Goal: Transaction & Acquisition: Purchase product/service

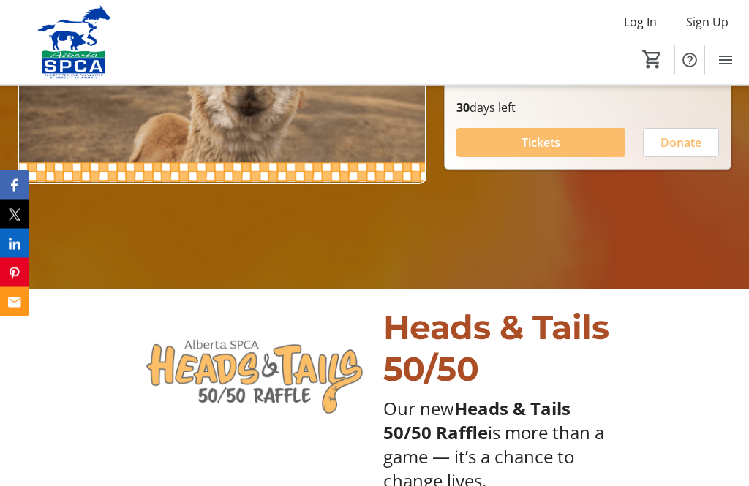
click at [547, 152] on span "Tickets" at bounding box center [540, 144] width 39 height 18
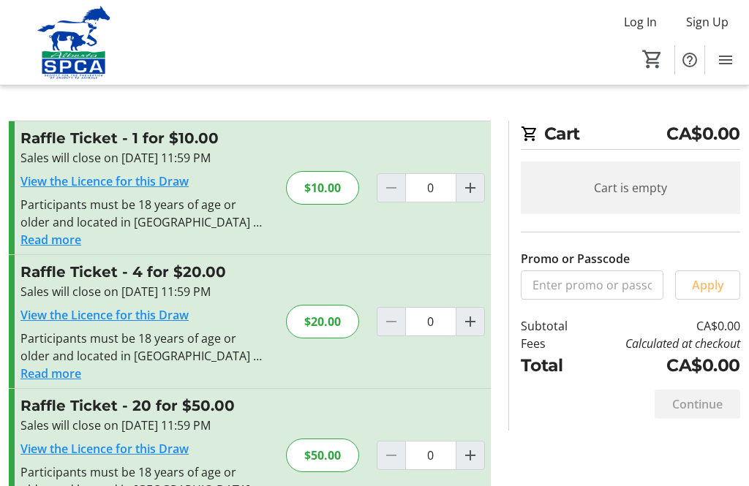
click at [317, 320] on div "$20.00" at bounding box center [322, 322] width 73 height 34
click at [471, 328] on mat-icon "Increment by one" at bounding box center [470, 322] width 18 height 18
type input "1"
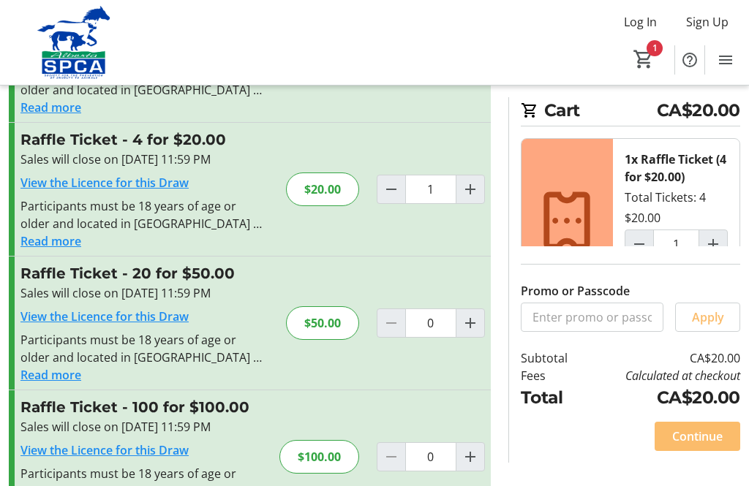
scroll to position [140, 0]
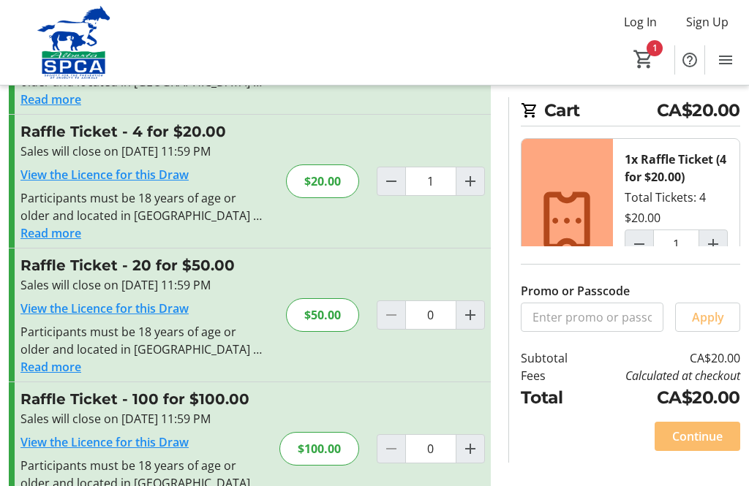
click at [694, 445] on span "Continue" at bounding box center [697, 437] width 50 height 18
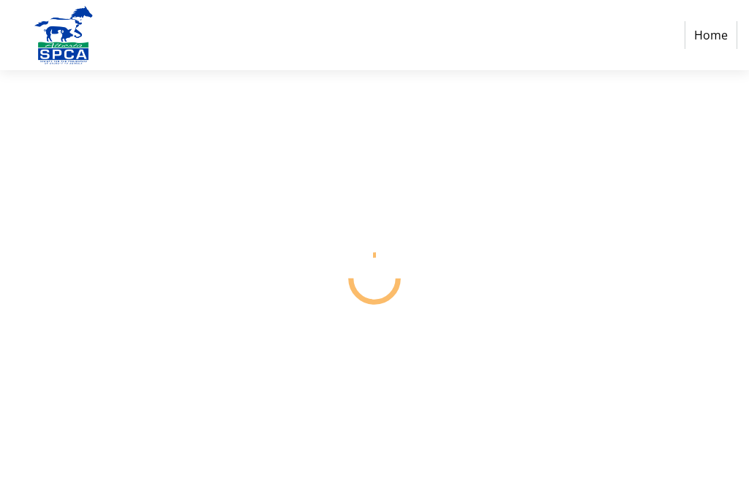
select select "CA"
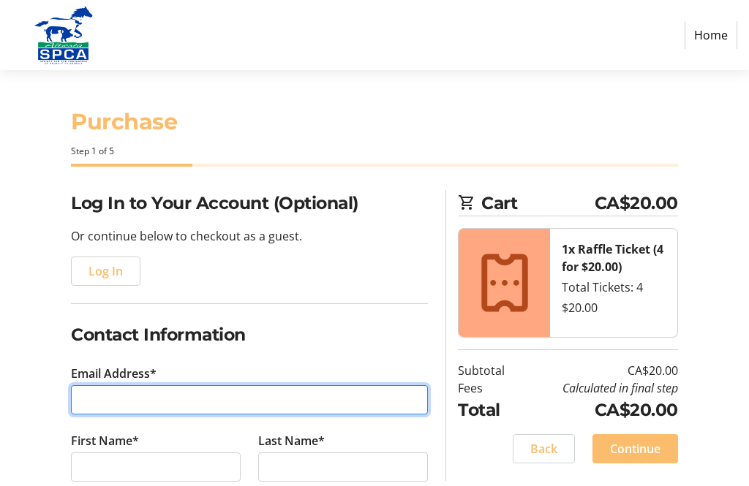
click at [333, 401] on input "Email Address*" at bounding box center [249, 399] width 357 height 29
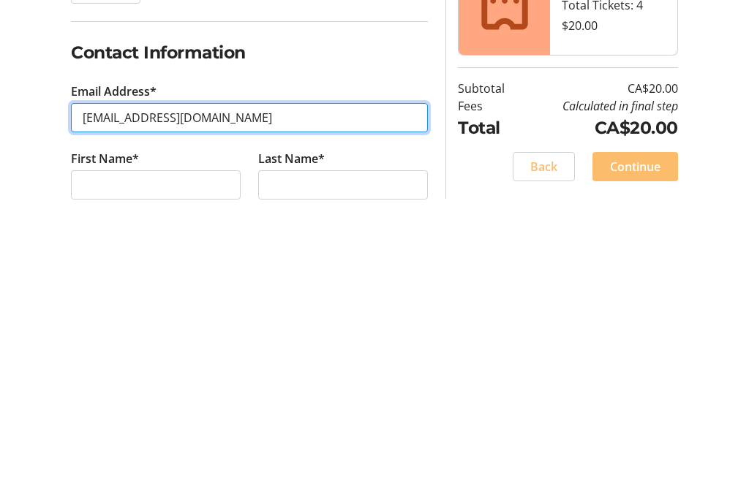
type input "[EMAIL_ADDRESS][DOMAIN_NAME]"
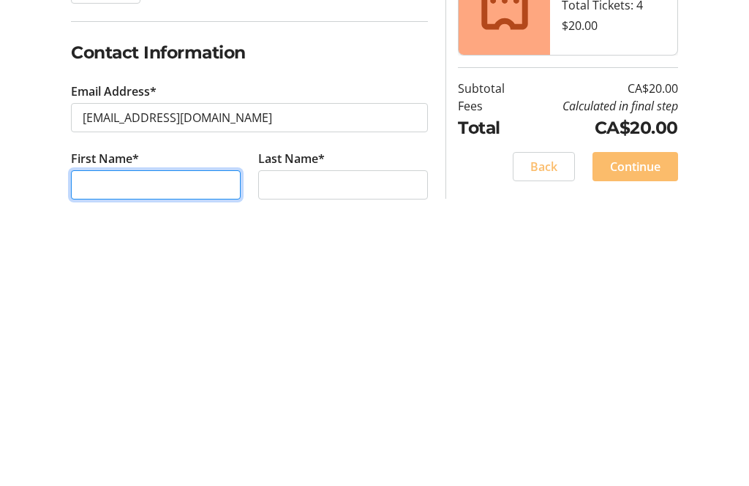
click at [187, 453] on input "First Name*" at bounding box center [156, 467] width 170 height 29
type input "[PERSON_NAME]"
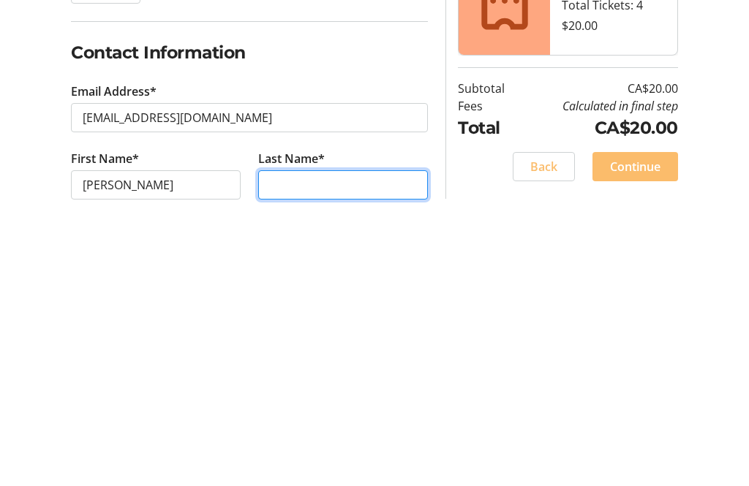
type input "[PERSON_NAME]"
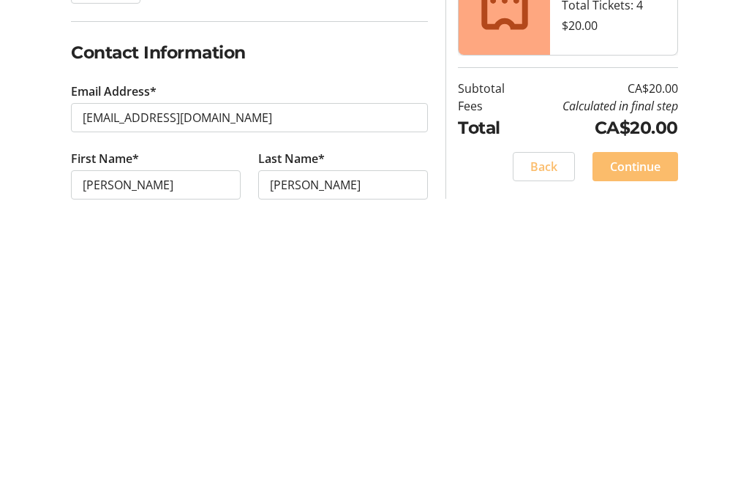
scroll to position [282, 0]
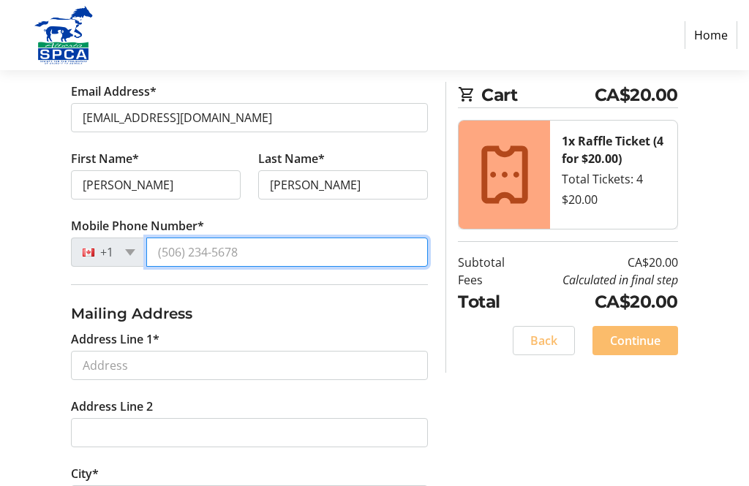
click at [276, 252] on input "Mobile Phone Number*" at bounding box center [287, 252] width 282 height 29
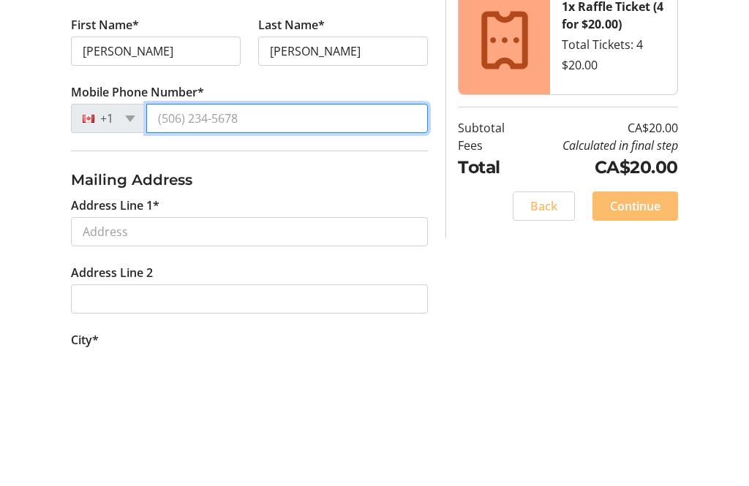
type input "[PHONE_NUMBER]"
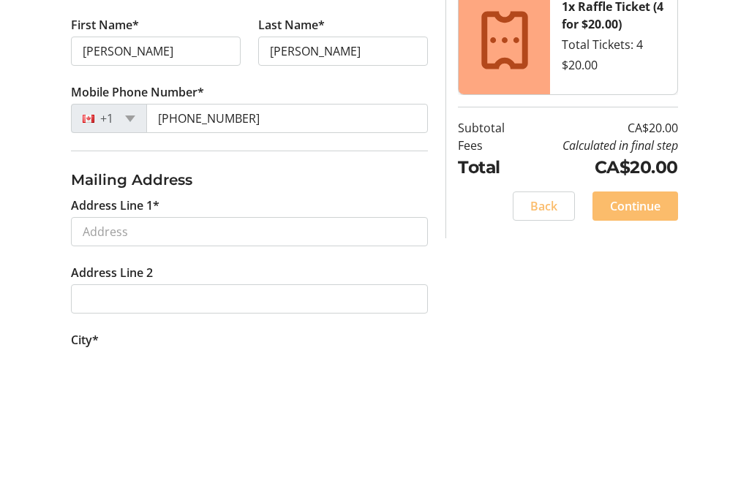
scroll to position [417, 0]
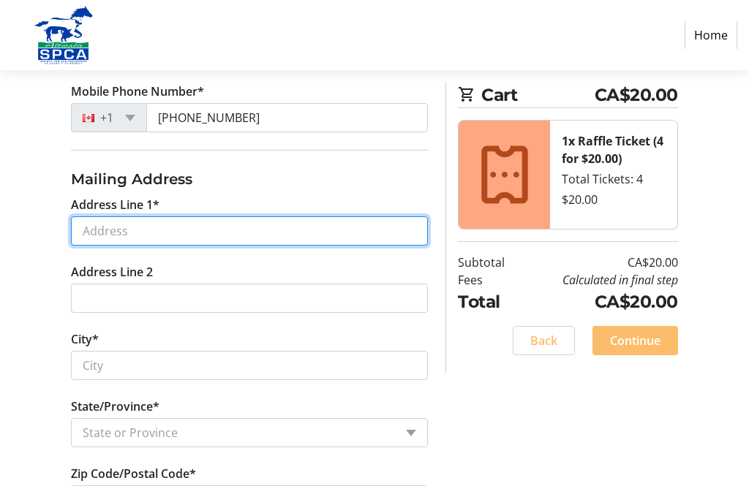
click at [257, 230] on input "Address Line 1*" at bounding box center [249, 230] width 357 height 29
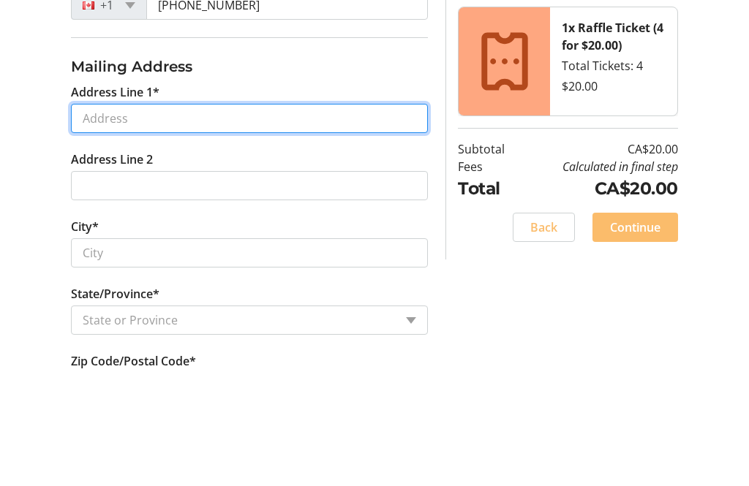
type input "[STREET_ADDRESS]"
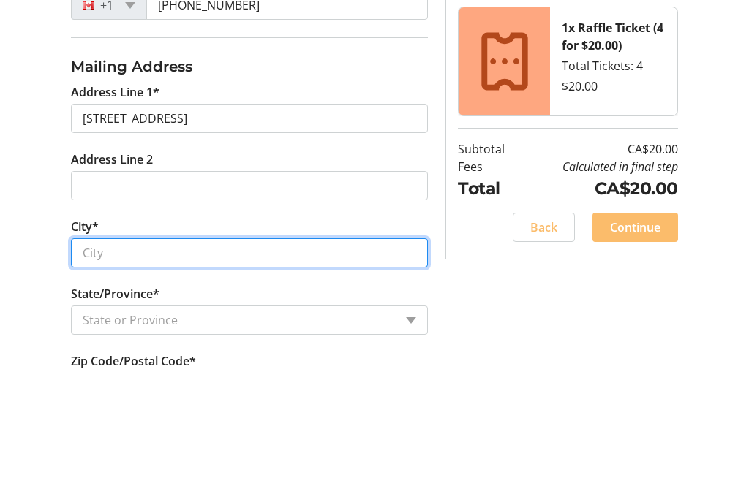
type input "Lloydminster"
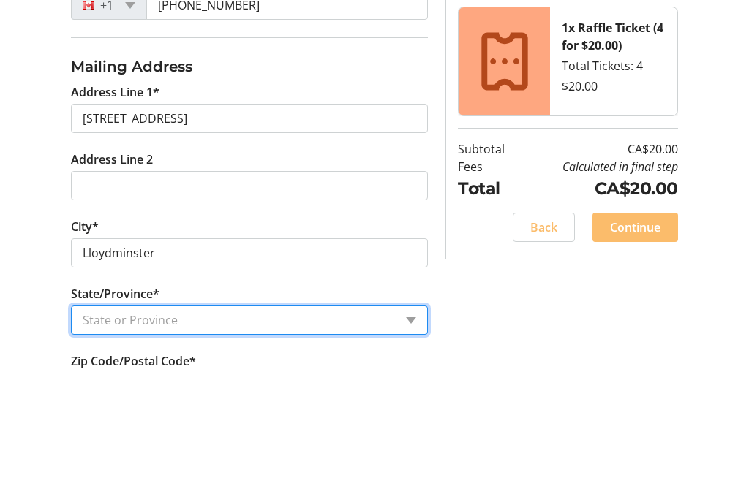
select select "AB"
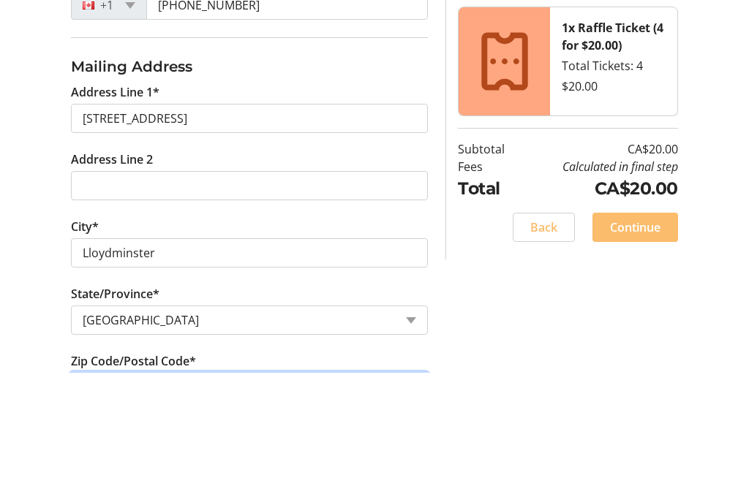
type input "T9V 2S2"
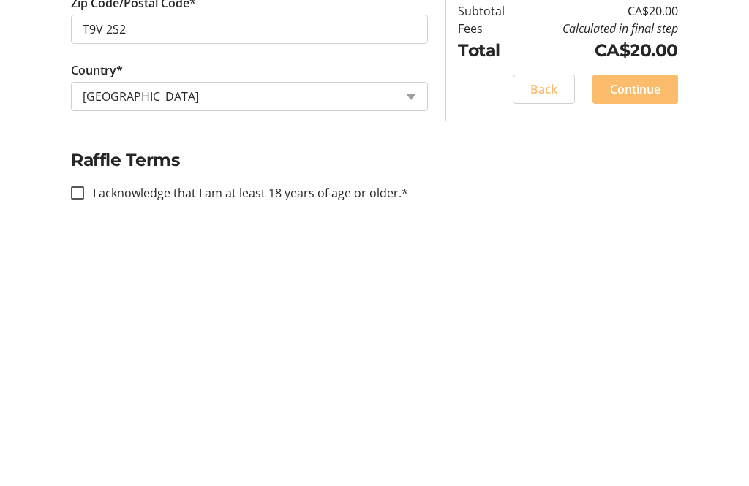
scroll to position [638, 0]
click at [81, 437] on input "I acknowledge that I am at least 18 years of age or older.*" at bounding box center [77, 443] width 13 height 13
checkbox input "true"
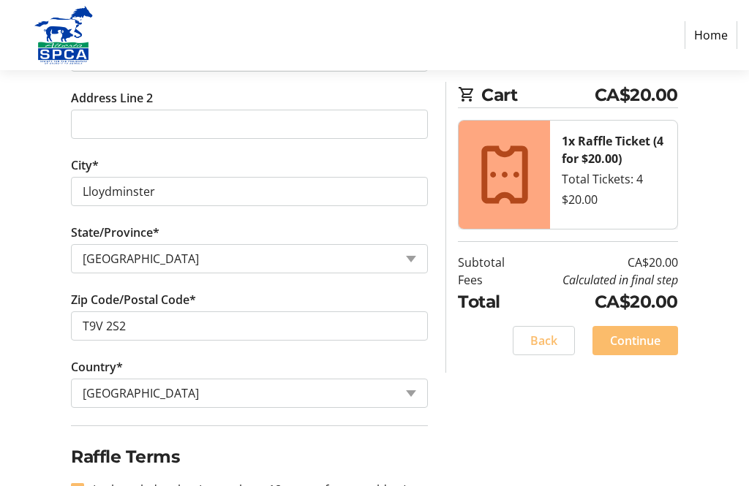
click at [633, 341] on span "Continue" at bounding box center [635, 341] width 50 height 18
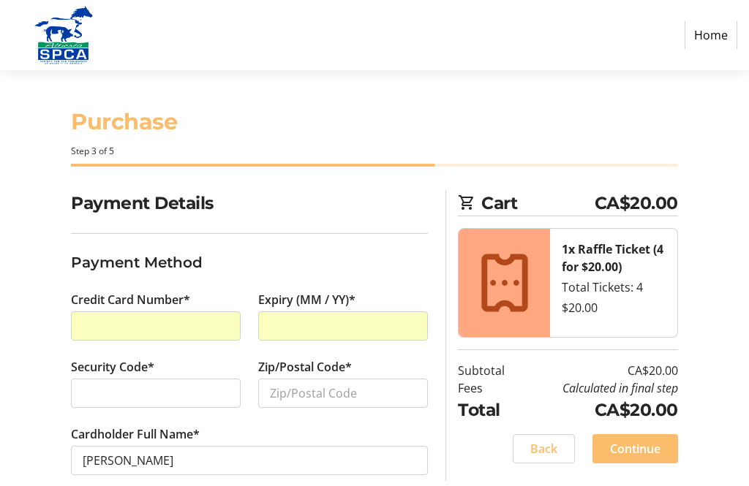
scroll to position [23, 0]
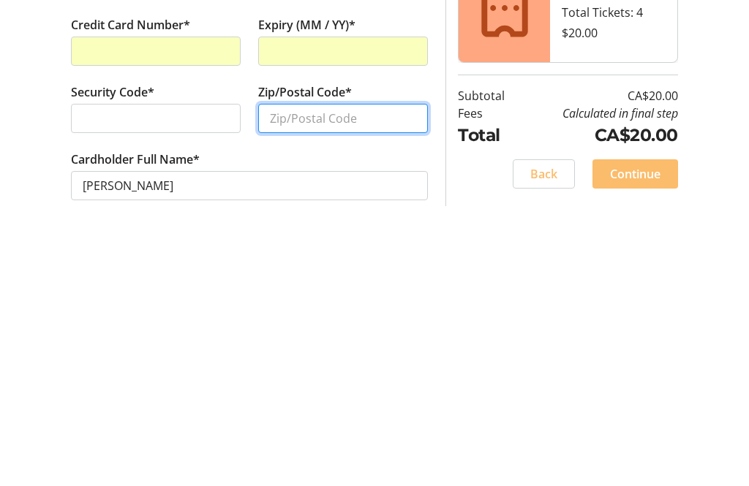
click at [367, 355] on input "Zip/Postal Code*" at bounding box center [343, 369] width 170 height 29
type input "T9V 2S2"
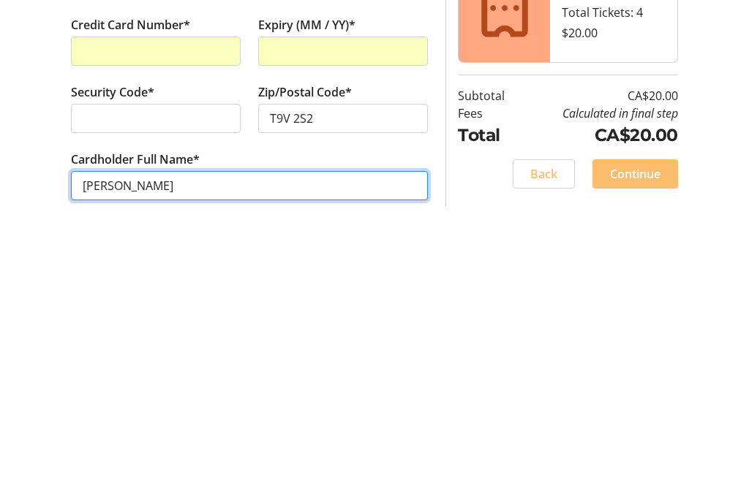
scroll to position [0, 0]
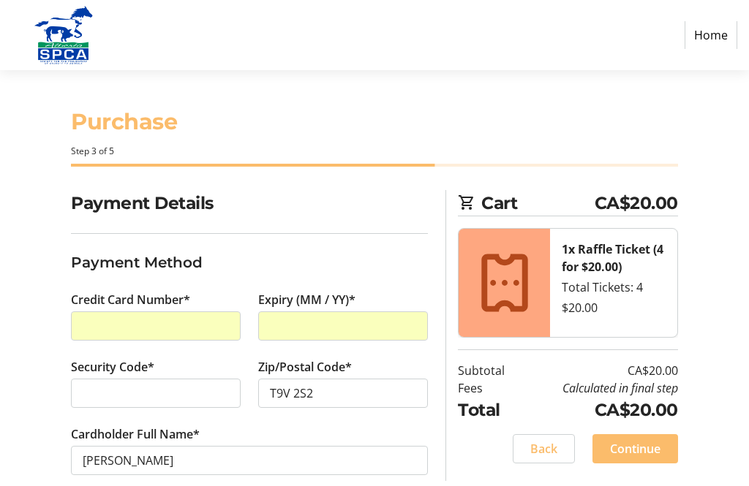
click at [637, 444] on span "Continue" at bounding box center [635, 449] width 50 height 18
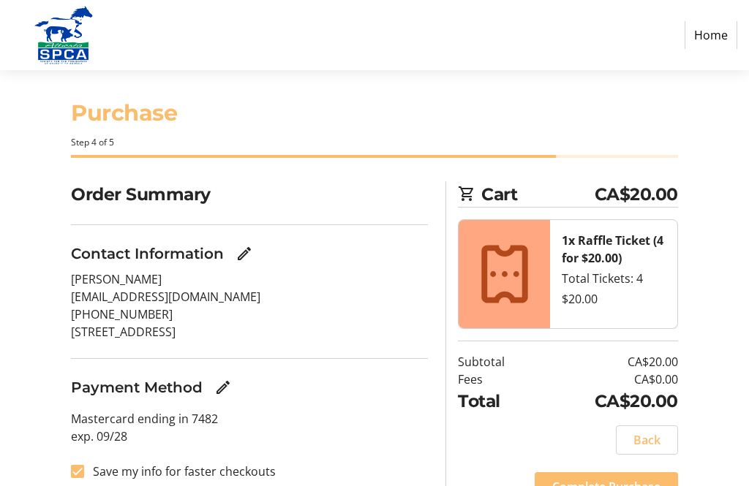
scroll to position [32, 0]
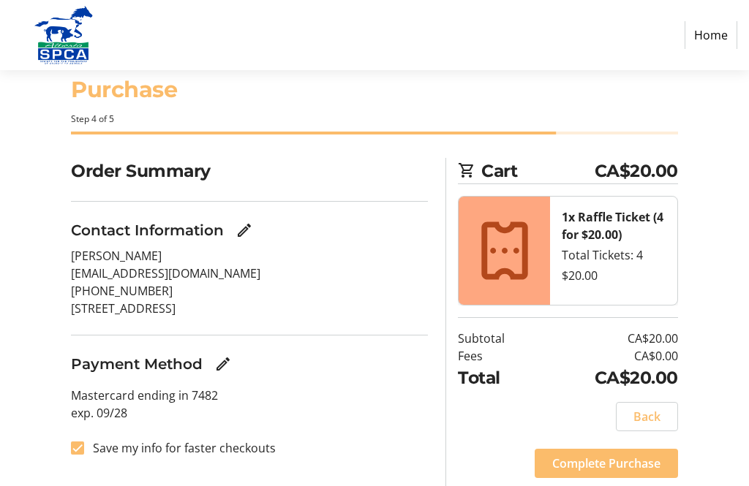
click at [618, 458] on span "Complete Purchase" at bounding box center [606, 464] width 108 height 18
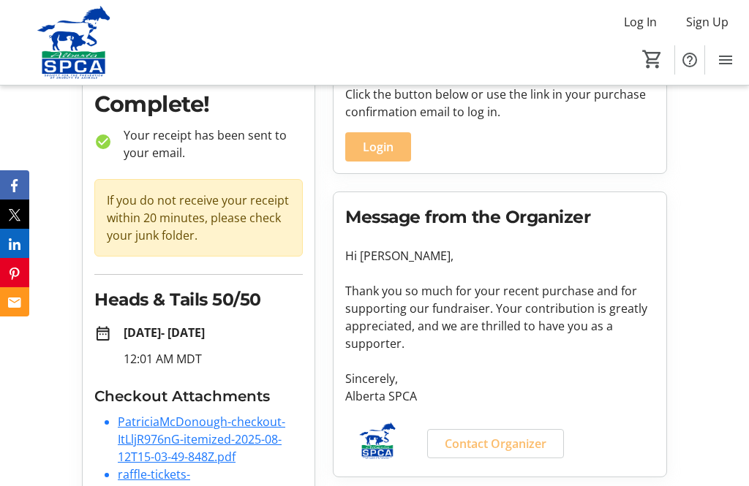
scroll to position [94, 0]
